Goal: Information Seeking & Learning: Learn about a topic

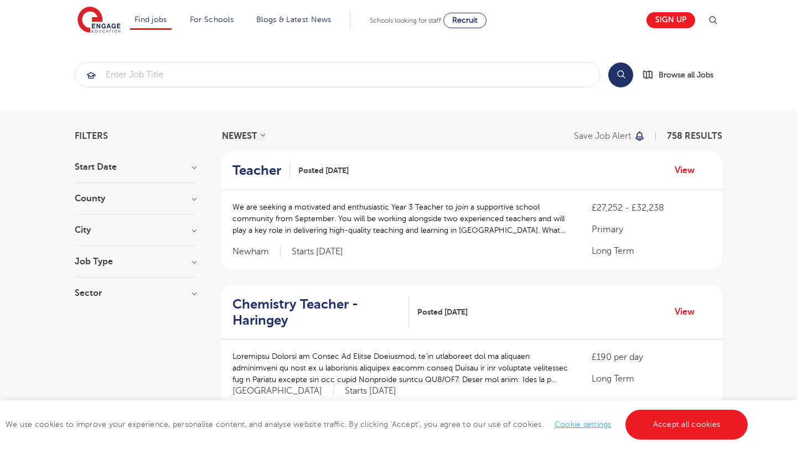
click at [168, 225] on section "Start Date September 88 [DATE] [DATE] Show more County [GEOGRAPHIC_DATA] 545 [G…" at bounding box center [136, 236] width 122 height 146
click at [193, 240] on div "City Hounslow 65 [GEOGRAPHIC_DATA] 40 [GEOGRAPHIC_DATA] 31 [GEOGRAPHIC_DATA] 31…" at bounding box center [136, 236] width 122 height 20
click at [195, 238] on div "City Hounslow 65 [GEOGRAPHIC_DATA] 40 [GEOGRAPHIC_DATA] 31 [GEOGRAPHIC_DATA] 31…" at bounding box center [136, 236] width 122 height 20
click at [191, 237] on div "City Hounslow 65 [GEOGRAPHIC_DATA] 40 [GEOGRAPHIC_DATA] 31 [GEOGRAPHIC_DATA] 31…" at bounding box center [136, 236] width 122 height 20
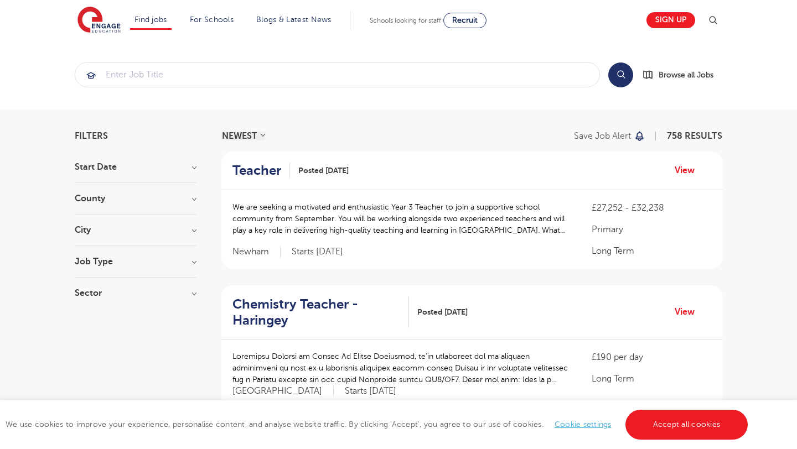
click at [189, 262] on h3 "Job Type" at bounding box center [136, 261] width 122 height 9
click at [178, 261] on h3 "Job Type" at bounding box center [136, 261] width 122 height 9
click at [170, 232] on h3 "City" at bounding box center [136, 230] width 122 height 9
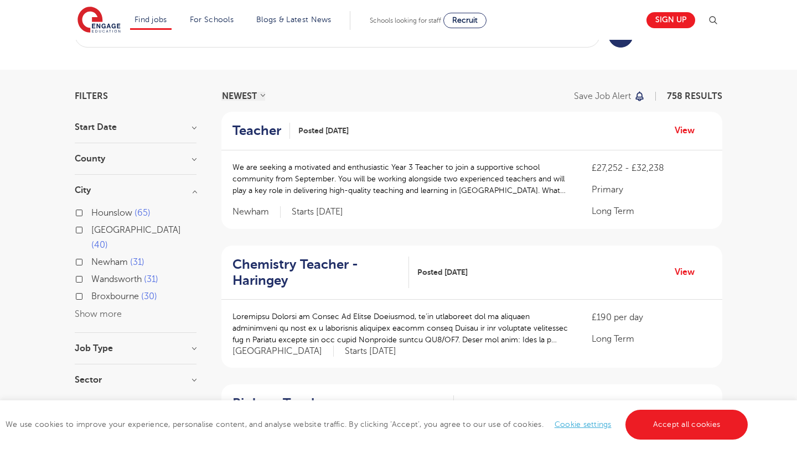
scroll to position [41, 0]
click at [100, 308] on button "Show more" at bounding box center [98, 313] width 47 height 10
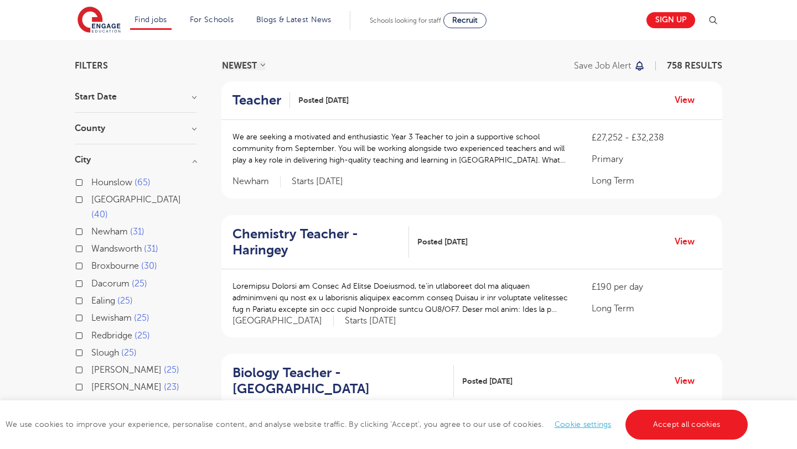
scroll to position [0, 0]
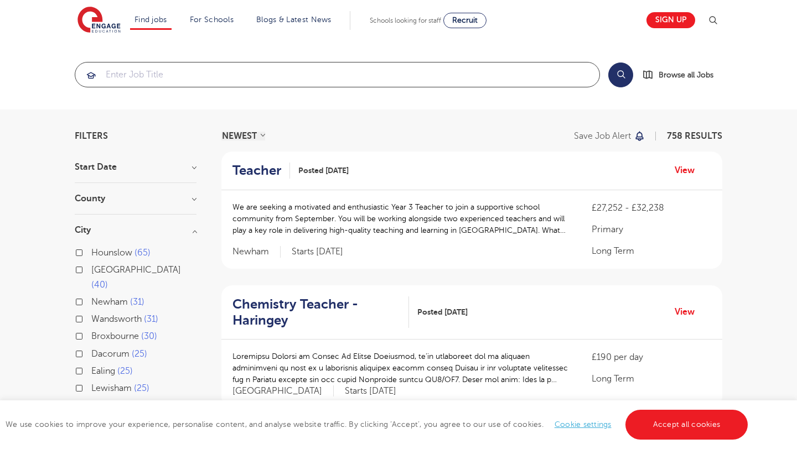
click at [230, 79] on input "search" at bounding box center [337, 75] width 524 height 24
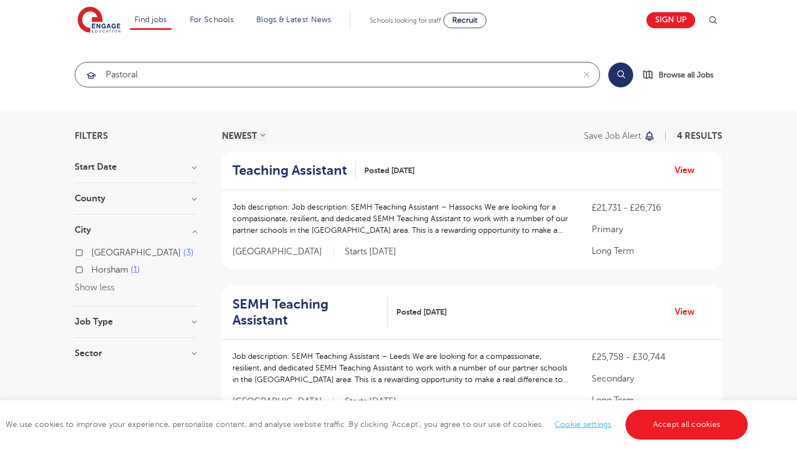
type input "pastoral"
click button "Submit" at bounding box center [0, 0] width 0 height 0
click at [631, 71] on button "Search" at bounding box center [620, 75] width 25 height 25
click at [616, 80] on button "Search" at bounding box center [620, 75] width 25 height 25
click at [626, 75] on button "Search" at bounding box center [620, 75] width 25 height 25
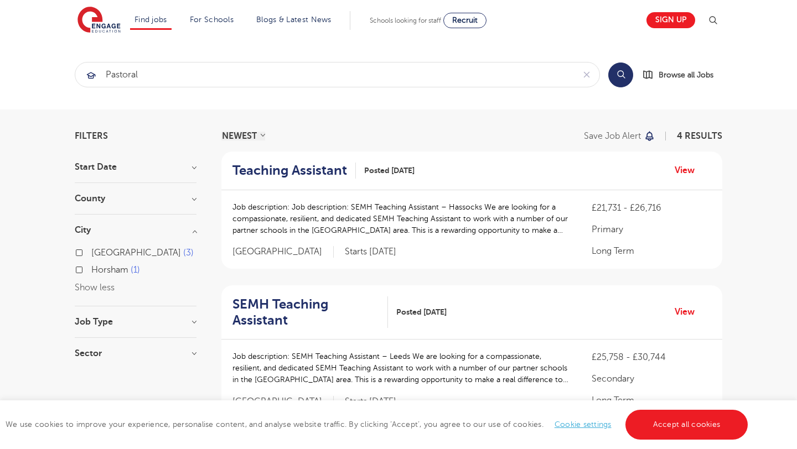
click at [626, 75] on button "Search" at bounding box center [620, 75] width 25 height 25
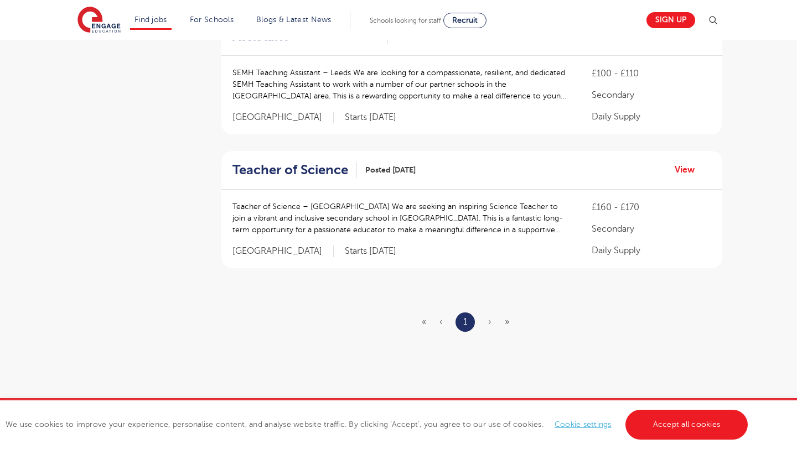
scroll to position [466, 0]
